Goal: Check status

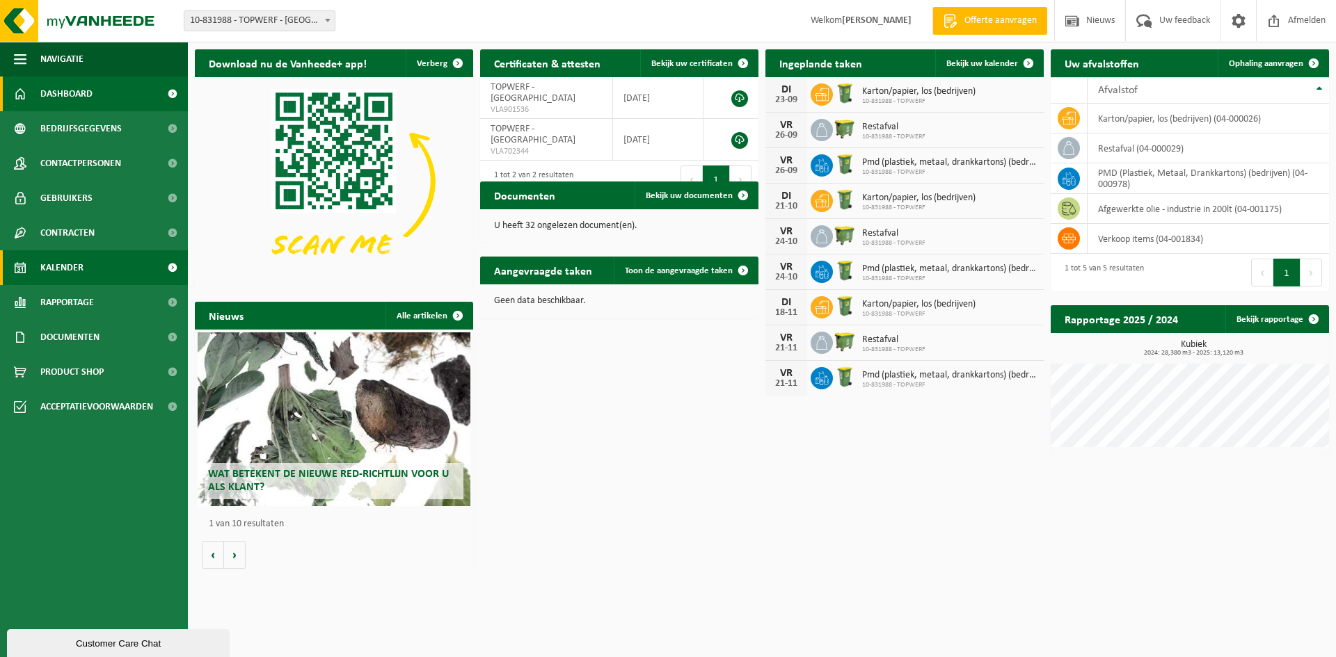
click at [67, 262] on span "Kalender" at bounding box center [61, 267] width 43 height 35
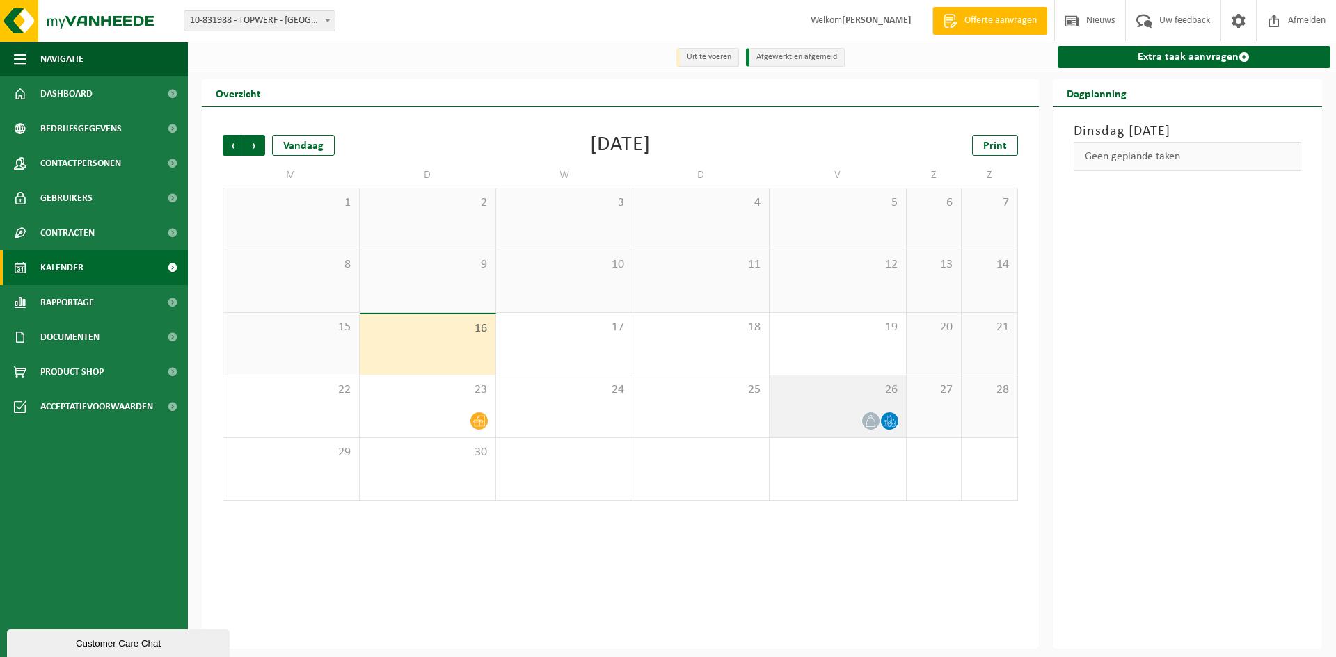
click at [846, 401] on div "26" at bounding box center [837, 407] width 136 height 62
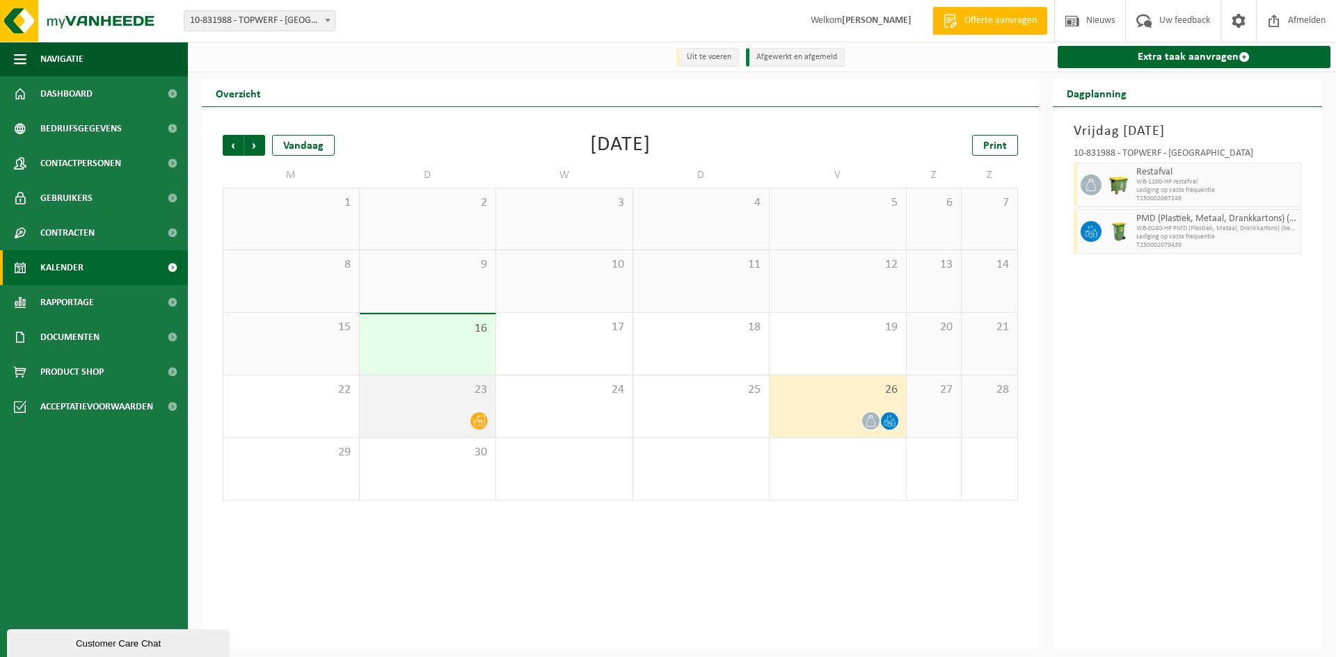
click at [434, 400] on div "23" at bounding box center [428, 407] width 136 height 62
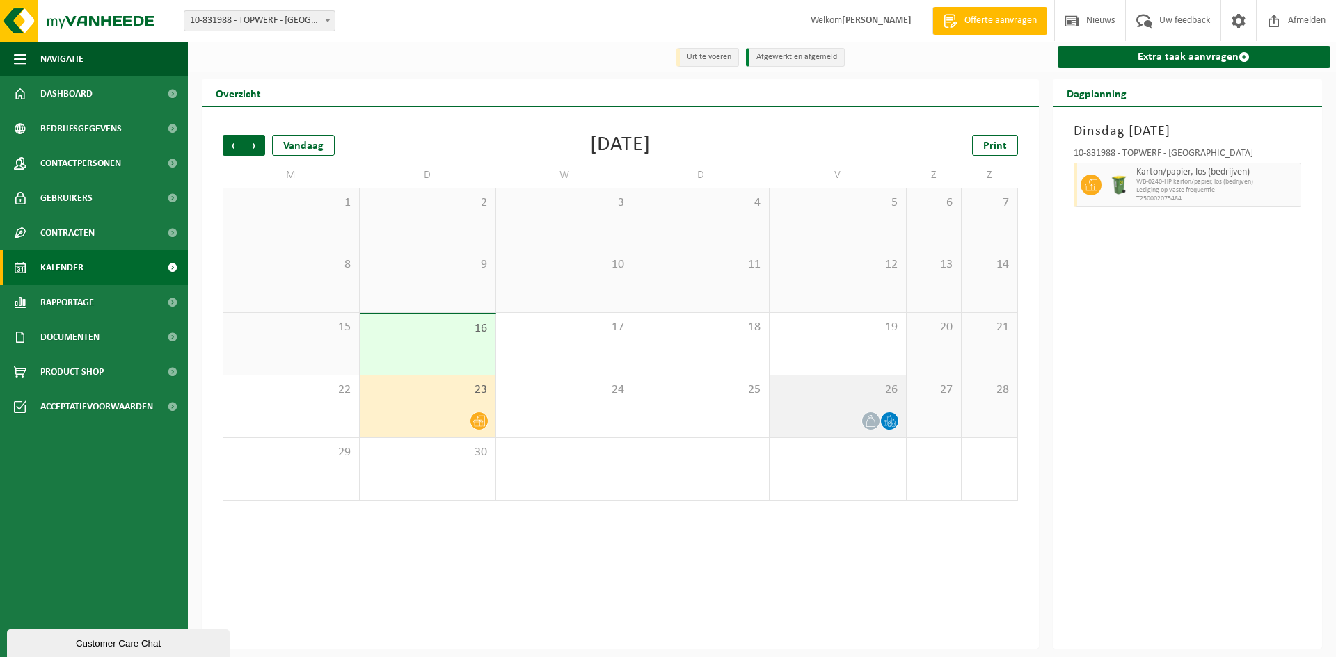
click at [856, 404] on div "26" at bounding box center [837, 407] width 136 height 62
